Goal: Task Accomplishment & Management: Manage account settings

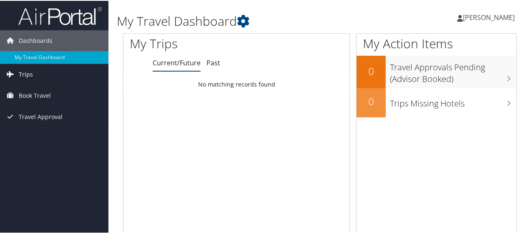
click at [37, 73] on link "Trips" at bounding box center [54, 73] width 108 height 21
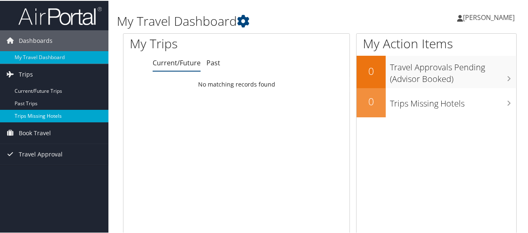
click at [38, 115] on link "Trips Missing Hotels" at bounding box center [54, 115] width 108 height 13
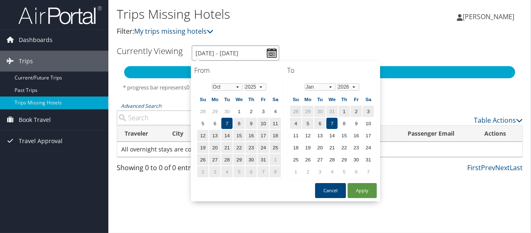
click at [271, 52] on input "[DATE] - [DATE]" at bounding box center [236, 52] width 88 height 15
click at [201, 158] on td "26" at bounding box center [202, 159] width 11 height 11
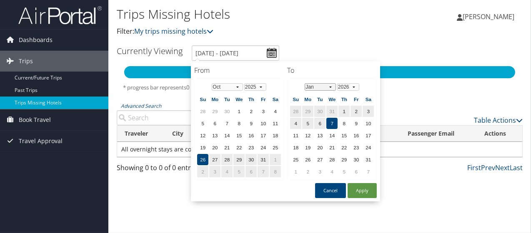
click at [331, 86] on select "Jan Feb Mar Apr May Jun [DATE] Aug Sep Oct Nov Dec" at bounding box center [320, 87] width 31 height 8
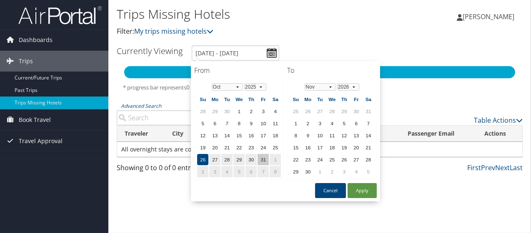
click at [265, 156] on td "31" at bounding box center [263, 159] width 11 height 11
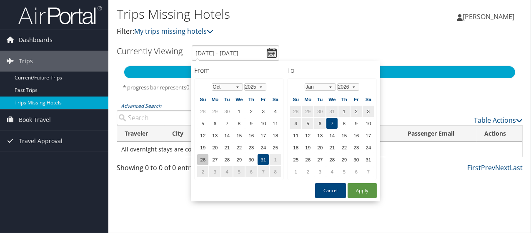
click at [203, 159] on td "26" at bounding box center [202, 159] width 11 height 11
click at [260, 158] on td "31" at bounding box center [263, 159] width 11 height 11
click at [333, 87] on select "Jan Feb Mar Apr May Jun [DATE] Aug Sep Oct Nov Dec" at bounding box center [320, 87] width 31 height 8
click at [323, 33] on p "Filter: My trips missing hotels" at bounding box center [252, 31] width 271 height 11
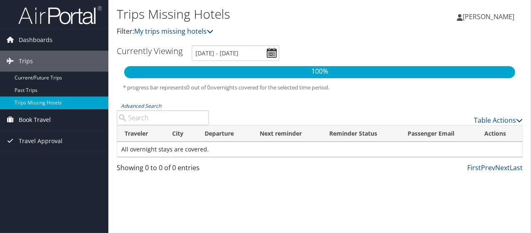
click at [43, 121] on span "Book Travel" at bounding box center [35, 120] width 32 height 21
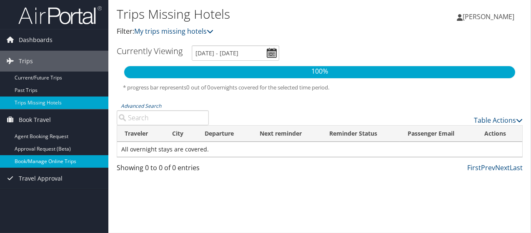
click at [49, 158] on link "Book/Manage Online Trips" at bounding box center [54, 161] width 108 height 13
